Goal: Find specific page/section: Find specific page/section

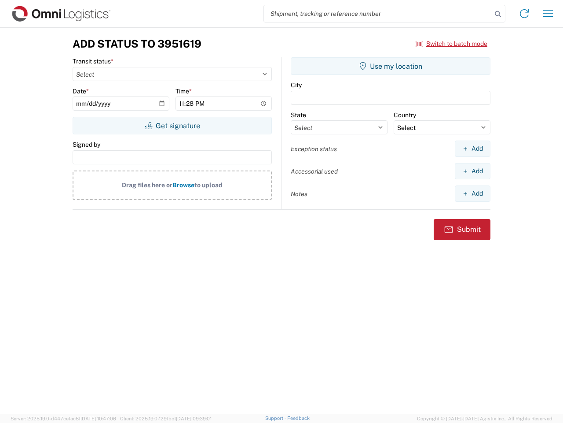
click at [378, 14] on input "search" at bounding box center [378, 13] width 228 height 17
click at [498, 14] on icon at bounding box center [498, 14] width 12 height 12
click at [525, 14] on icon at bounding box center [525, 14] width 14 height 14
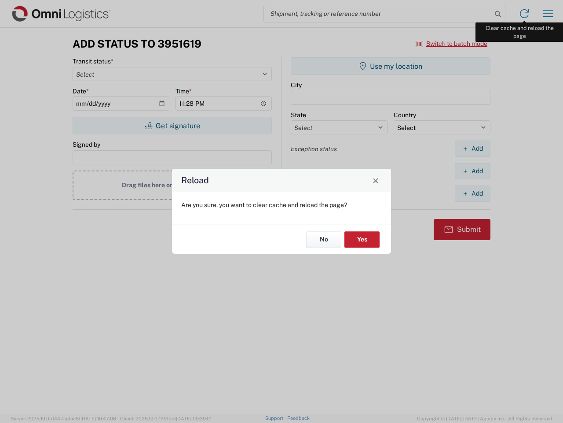
click at [549, 14] on div "Reload Are you sure, you want to clear cache and reload the page? No Yes" at bounding box center [281, 211] width 563 height 423
click at [452, 44] on div "Reload Are you sure, you want to clear cache and reload the page? No Yes" at bounding box center [281, 211] width 563 height 423
click at [172, 125] on div "Reload Are you sure, you want to clear cache and reload the page? No Yes" at bounding box center [281, 211] width 563 height 423
click at [391, 66] on div "Reload Are you sure, you want to clear cache and reload the page? No Yes" at bounding box center [281, 211] width 563 height 423
click at [473, 148] on div "Reload Are you sure, you want to clear cache and reload the page? No Yes" at bounding box center [281, 211] width 563 height 423
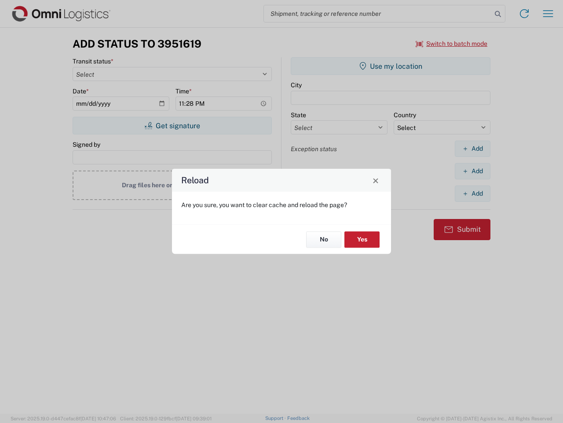
click at [473, 171] on div "Reload Are you sure, you want to clear cache and reload the page? No Yes" at bounding box center [281, 211] width 563 height 423
click at [473, 193] on div "Reload Are you sure, you want to clear cache and reload the page? No Yes" at bounding box center [281, 211] width 563 height 423
